Goal: Obtain resource: Obtain resource

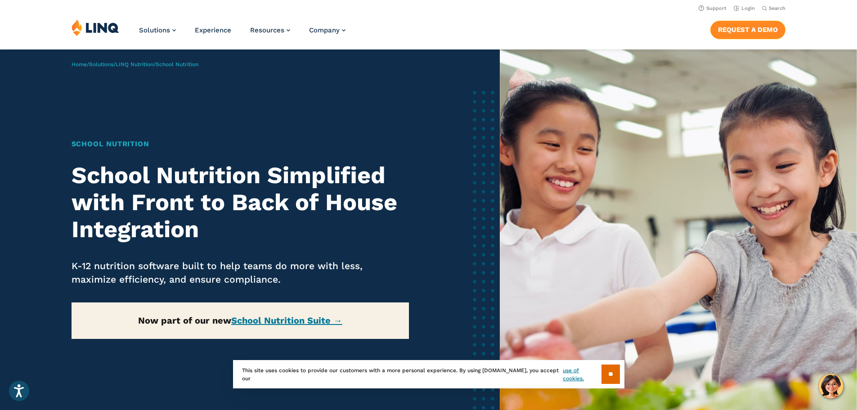
click at [755, 29] on link "Request a Demo" at bounding box center [748, 30] width 75 height 18
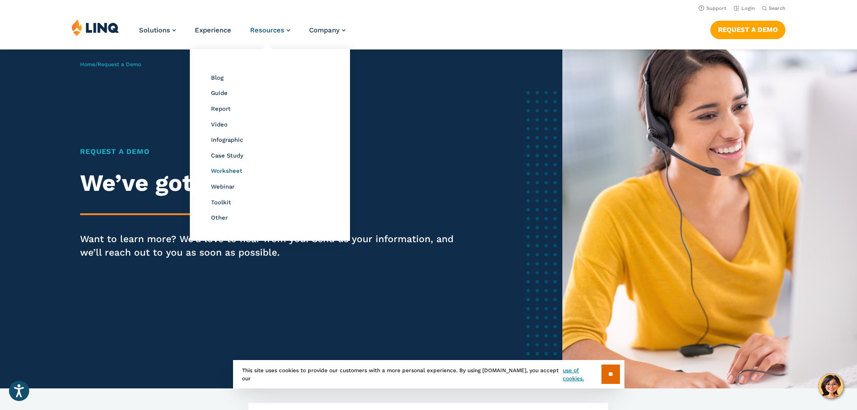
click at [237, 171] on span "Worksheet" at bounding box center [226, 170] width 31 height 7
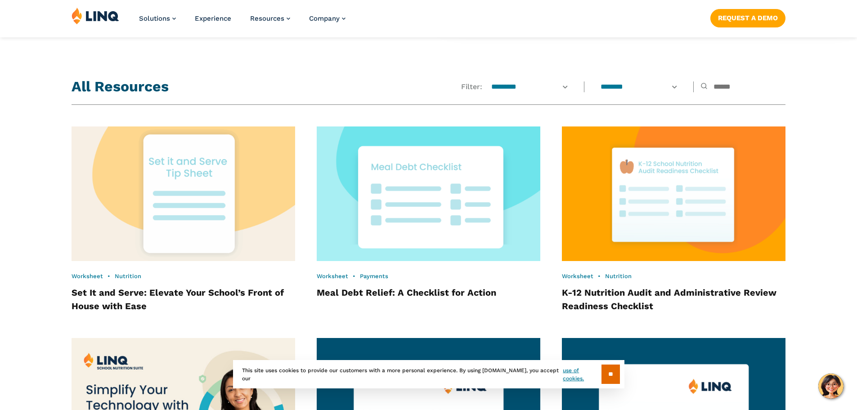
scroll to position [749, 0]
